Goal: Task Accomplishment & Management: Use online tool/utility

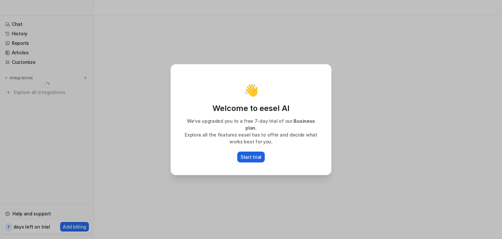
click at [263, 154] on button "Start trial" at bounding box center [250, 156] width 27 height 11
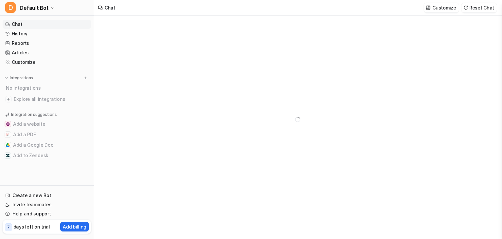
type textarea "**********"
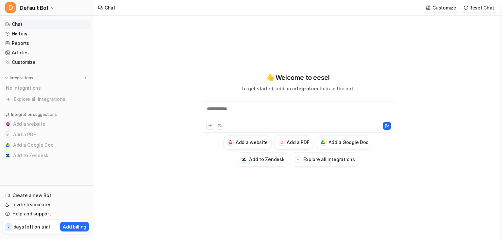
drag, startPoint x: 204, startPoint y: 125, endPoint x: 208, endPoint y: 126, distance: 4.0
click at [205, 125] on div at bounding box center [297, 124] width 191 height 9
click at [208, 126] on icon at bounding box center [210, 125] width 5 height 5
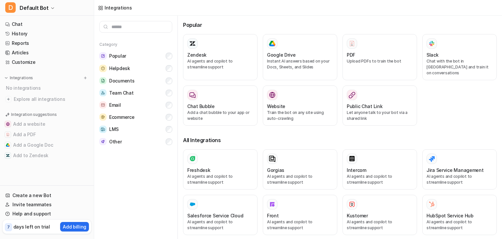
drag, startPoint x: 233, startPoint y: 110, endPoint x: 117, endPoint y: 165, distance: 128.4
click at [117, 164] on div "Category Popular Helpdesk Documents Team Chat Email Ecommerce LMS Other Popular…" at bounding box center [298, 127] width 408 height 223
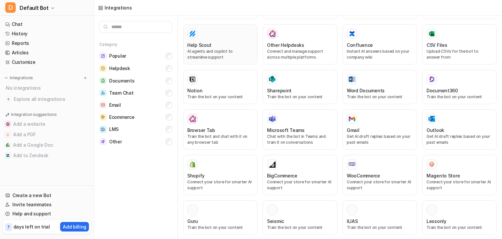
scroll to position [306, 0]
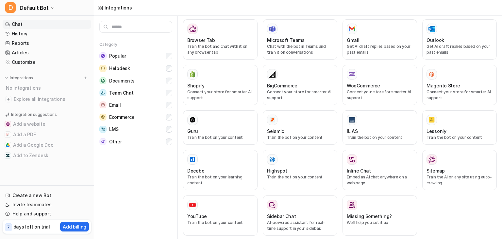
click at [17, 25] on link "Chat" at bounding box center [47, 24] width 89 height 9
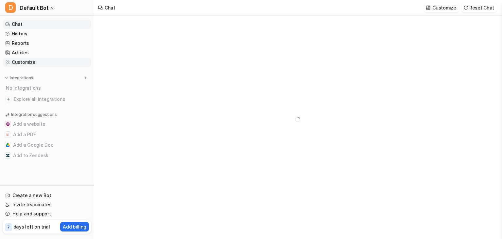
click at [16, 64] on link "Customize" at bounding box center [47, 62] width 89 height 9
